Goal: Information Seeking & Learning: Learn about a topic

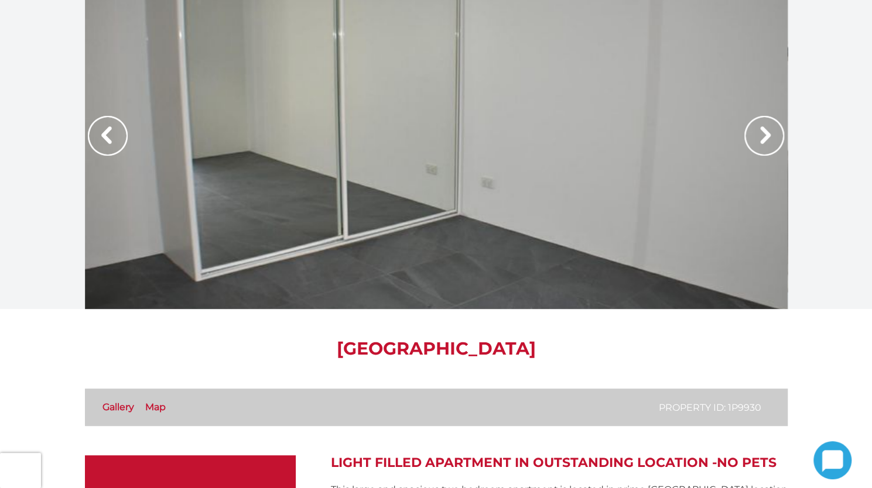
scroll to position [1, 0]
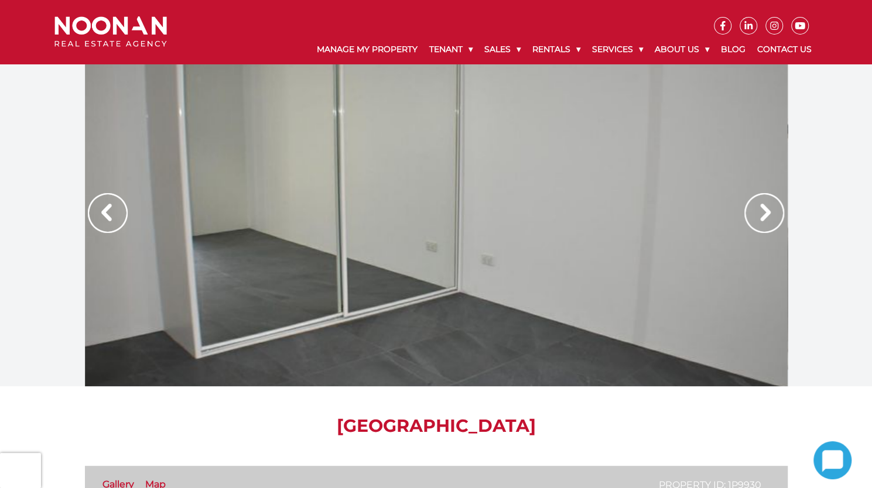
click at [744, 215] on img at bounding box center [764, 213] width 40 height 40
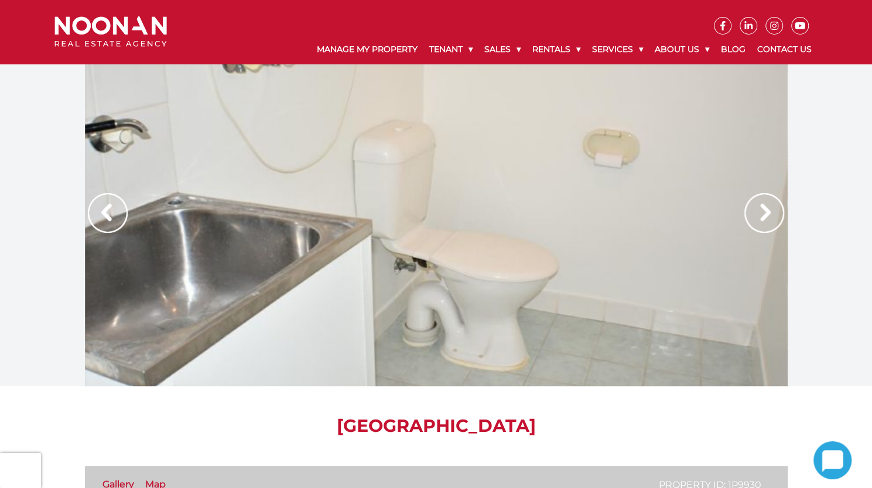
scroll to position [0, 0]
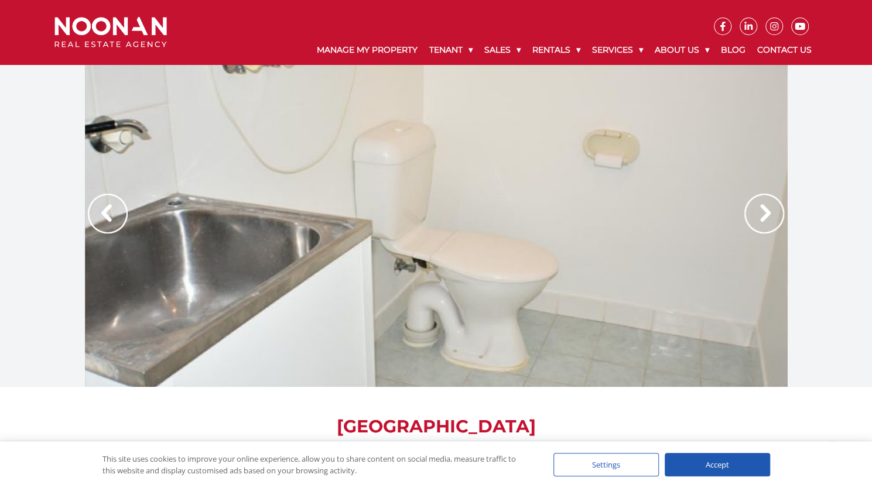
click at [744, 215] on img at bounding box center [764, 214] width 40 height 40
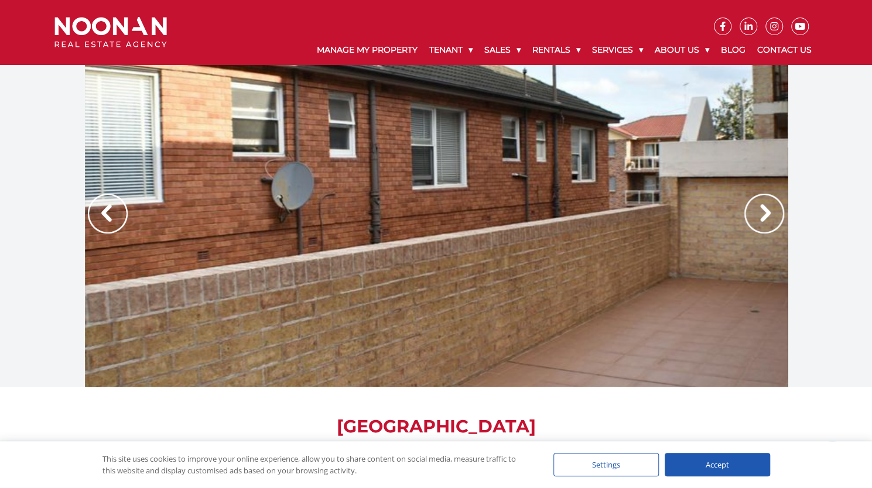
click at [744, 215] on img at bounding box center [764, 214] width 40 height 40
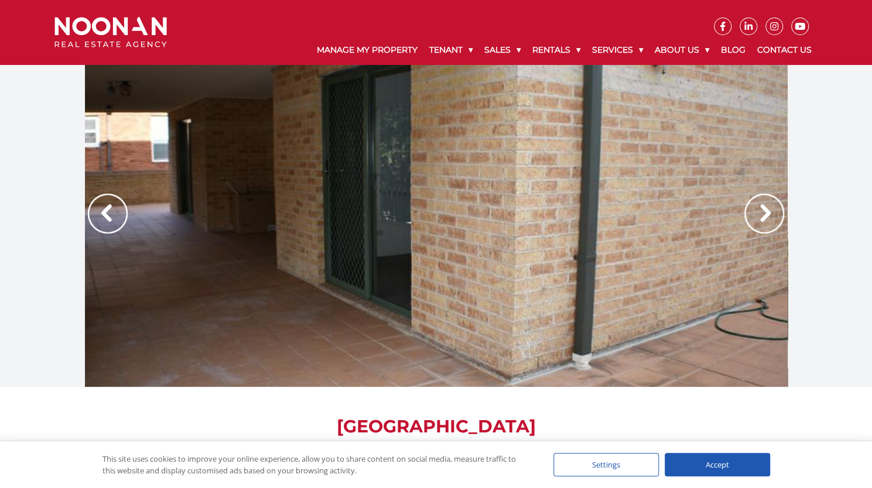
click at [744, 215] on img at bounding box center [764, 214] width 40 height 40
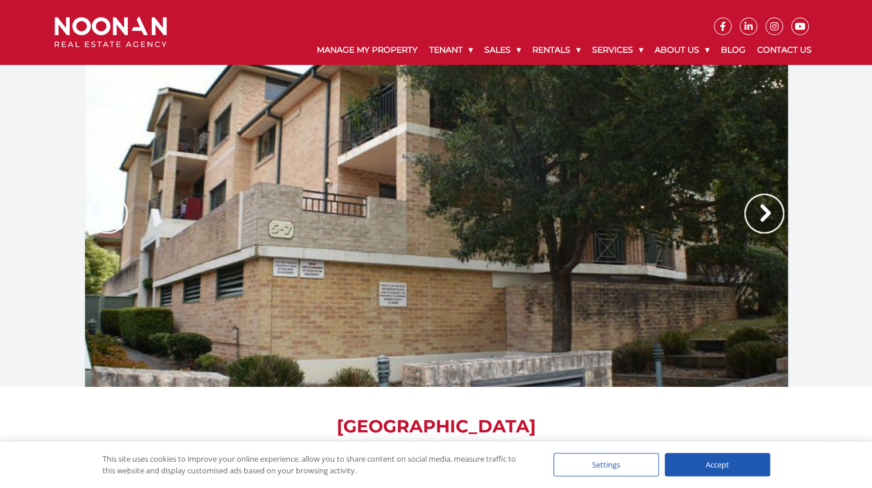
click at [744, 215] on img at bounding box center [764, 214] width 40 height 40
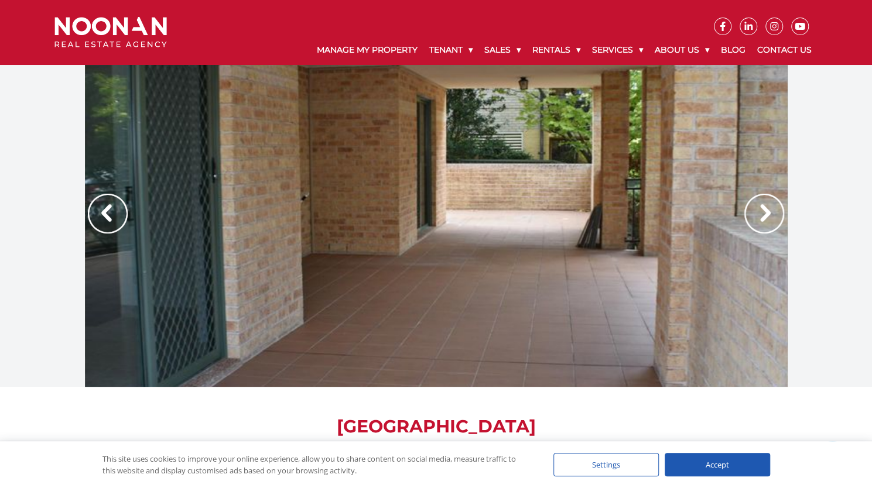
click at [744, 215] on img at bounding box center [764, 214] width 40 height 40
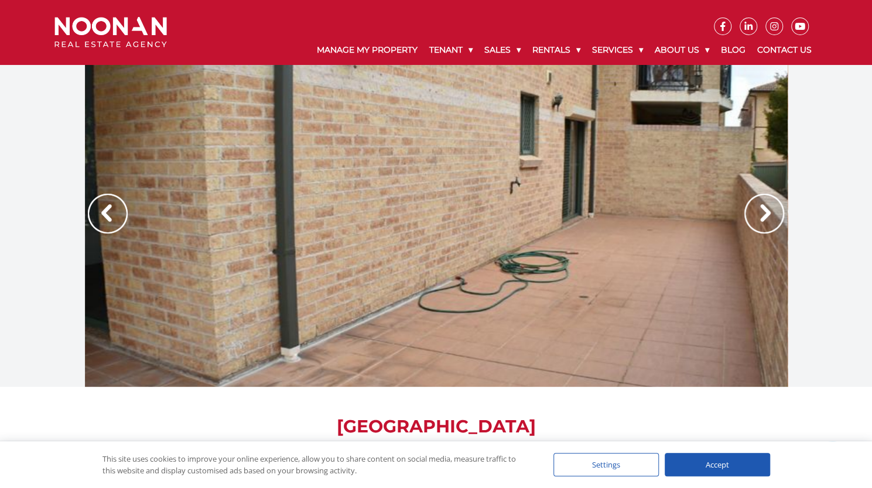
click at [744, 215] on img at bounding box center [764, 214] width 40 height 40
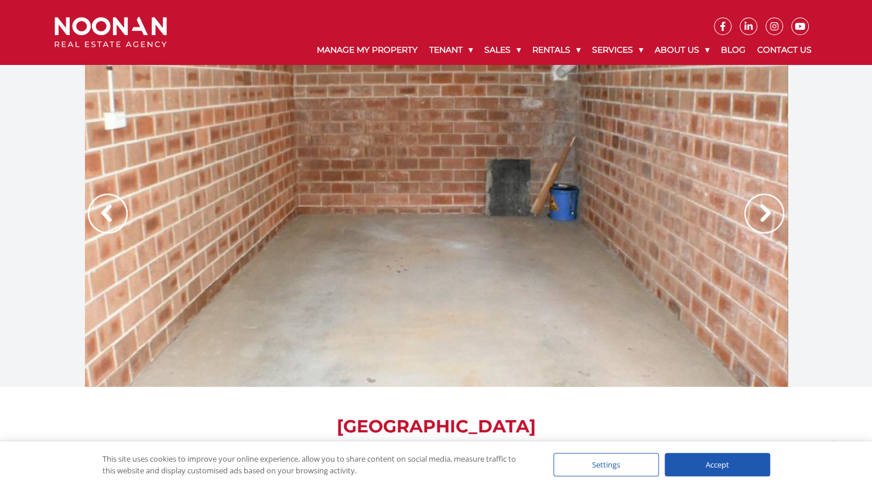
click at [744, 215] on img at bounding box center [764, 214] width 40 height 40
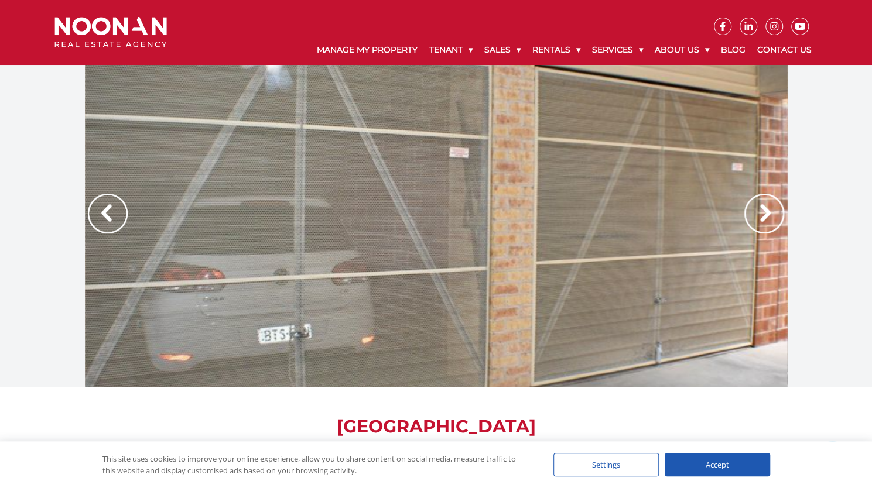
click at [744, 215] on img at bounding box center [764, 214] width 40 height 40
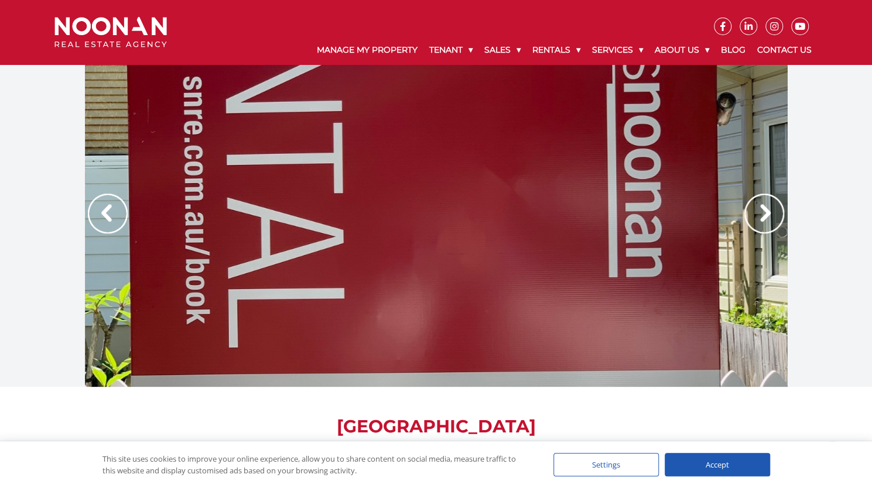
click at [744, 215] on img at bounding box center [764, 214] width 40 height 40
